Goal: Information Seeking & Learning: Learn about a topic

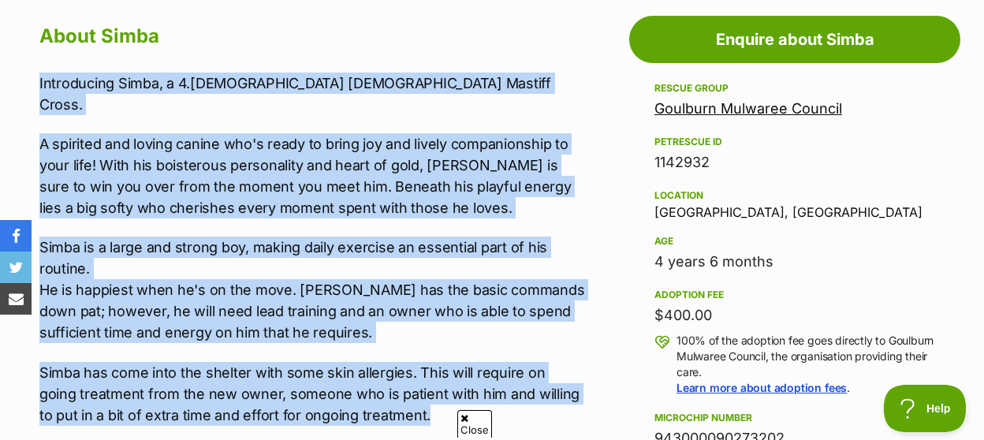
drag, startPoint x: 37, startPoint y: 62, endPoint x: 390, endPoint y: 373, distance: 470.2
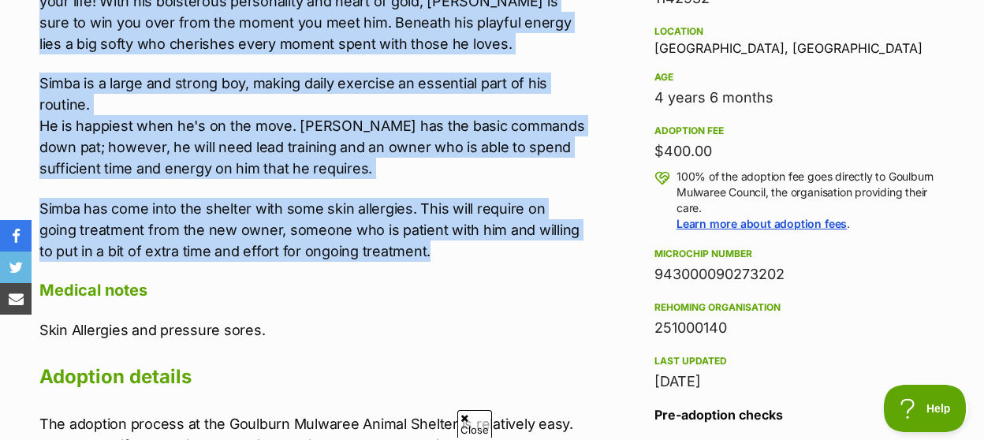
scroll to position [902, 0]
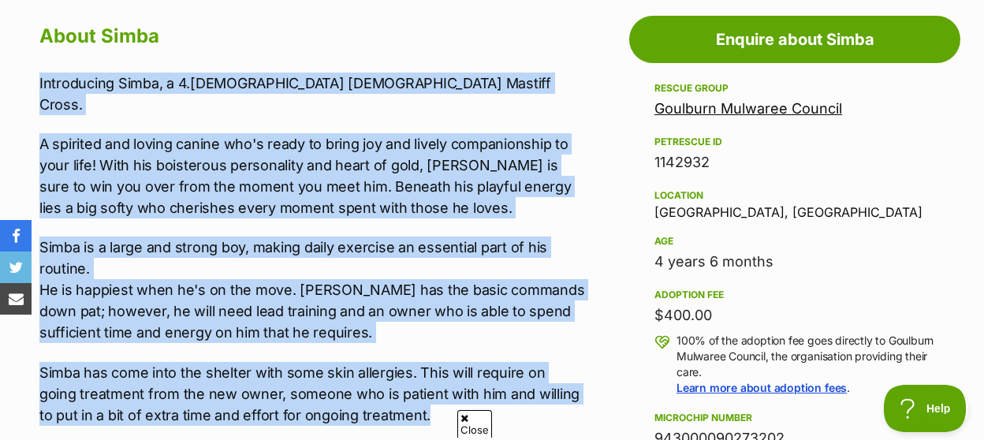
copy div "Introducing Simba, a 4.[DEMOGRAPHIC_DATA] [DEMOGRAPHIC_DATA] Mastiff Cross. A s…"
click at [458, 88] on div "Introducing Simba, a 4.[DEMOGRAPHIC_DATA] [DEMOGRAPHIC_DATA] Mastiff Cross. A s…" at bounding box center [312, 249] width 546 height 353
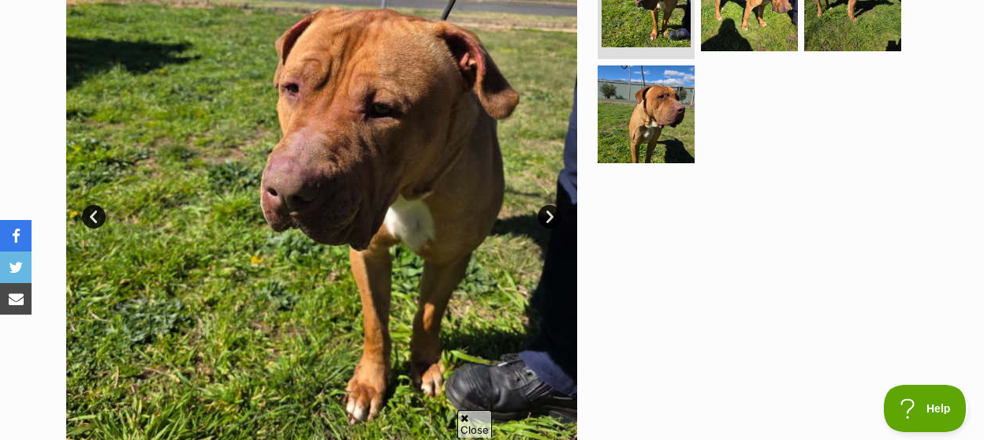
scroll to position [0, 0]
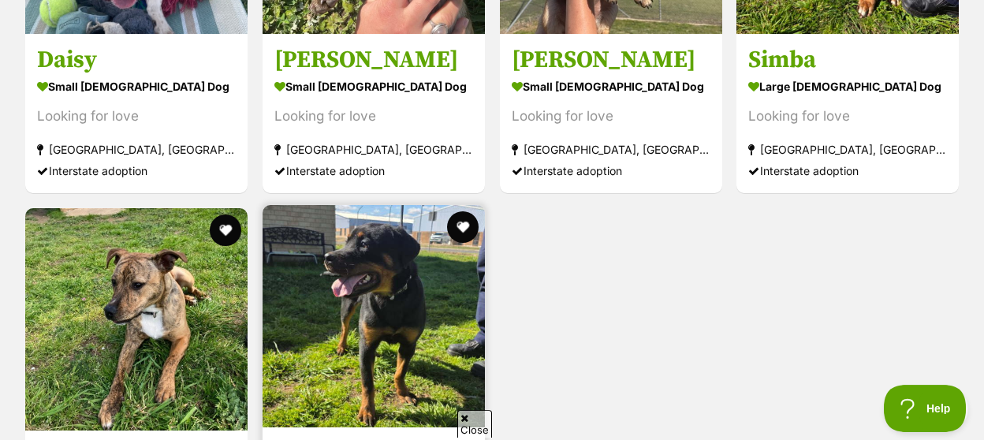
scroll to position [1862, 0]
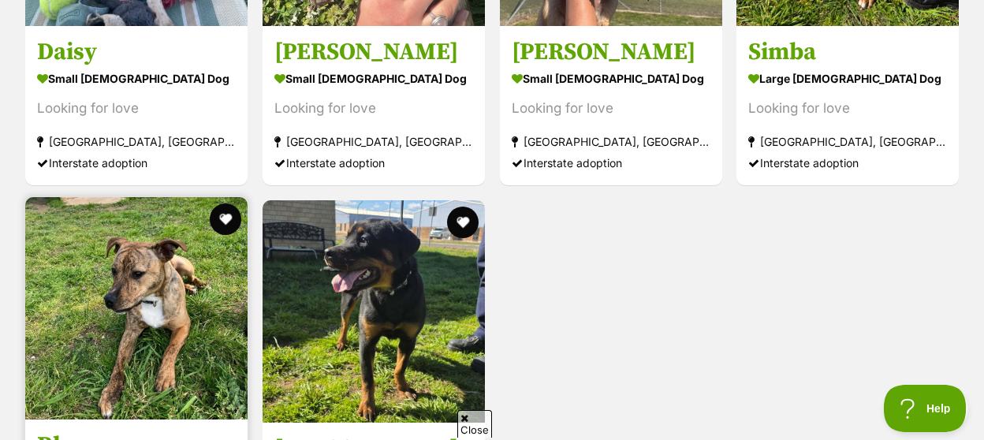
click at [174, 280] on img at bounding box center [136, 308] width 222 height 222
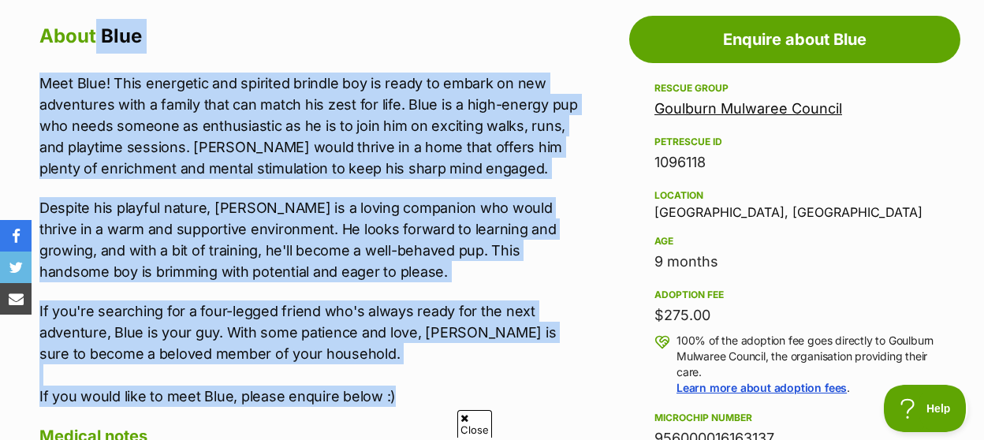
drag, startPoint x: 96, startPoint y: 12, endPoint x: 392, endPoint y: 381, distance: 472.7
copy div "Blue Meet Blue! This energetic and spirited brindle boy is ready to embark on n…"
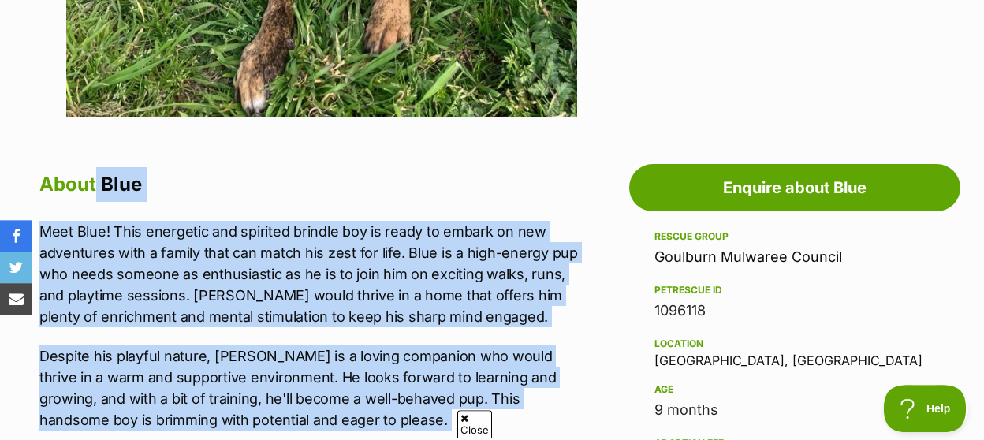
scroll to position [820, 0]
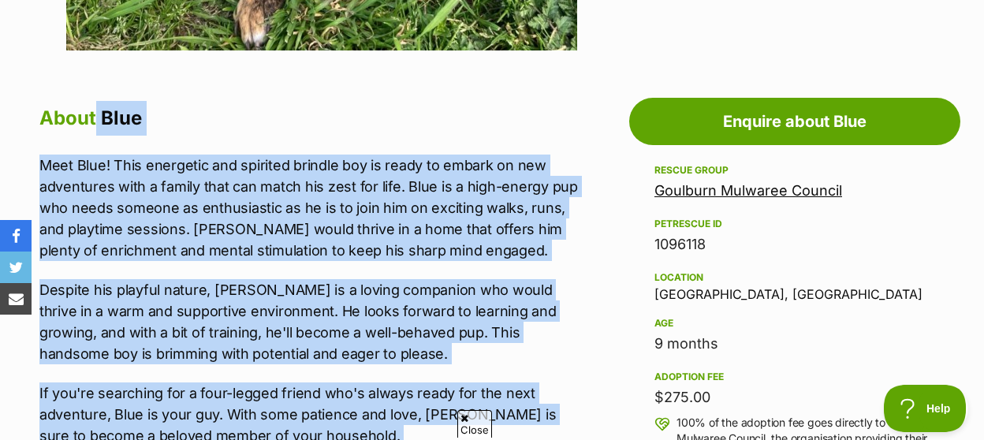
click at [796, 271] on div "Location" at bounding box center [794, 277] width 281 height 13
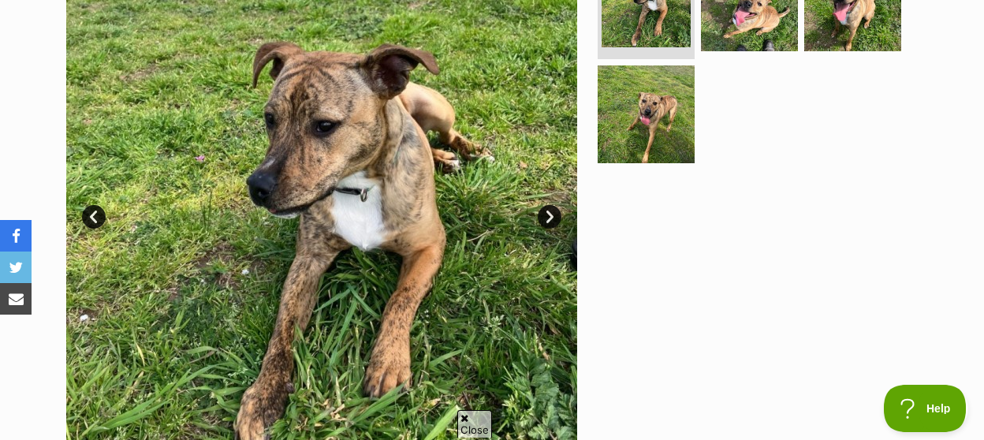
scroll to position [0, 0]
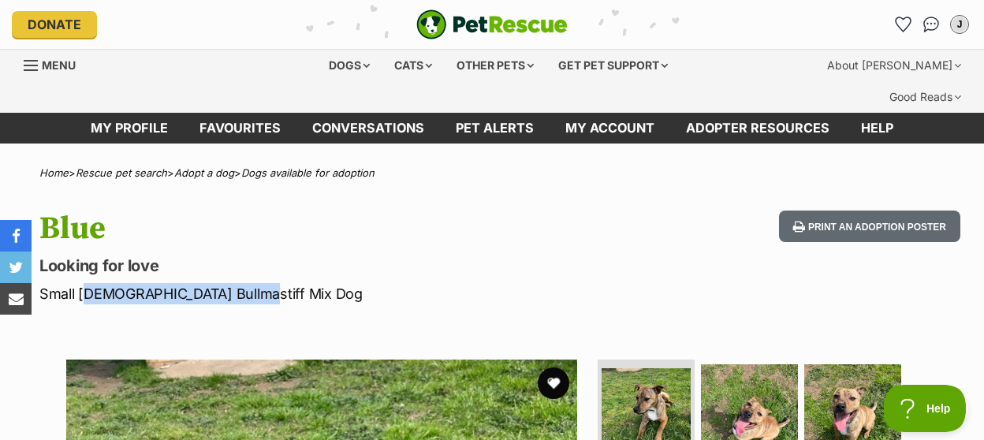
drag, startPoint x: 236, startPoint y: 281, endPoint x: 77, endPoint y: 276, distance: 158.5
click at [77, 283] on p "Small Male Bullmastiff Mix Dog" at bounding box center [320, 293] width 562 height 21
copy p "Male Bullmastiff Mix Dog"
